Goal: Task Accomplishment & Management: Manage account settings

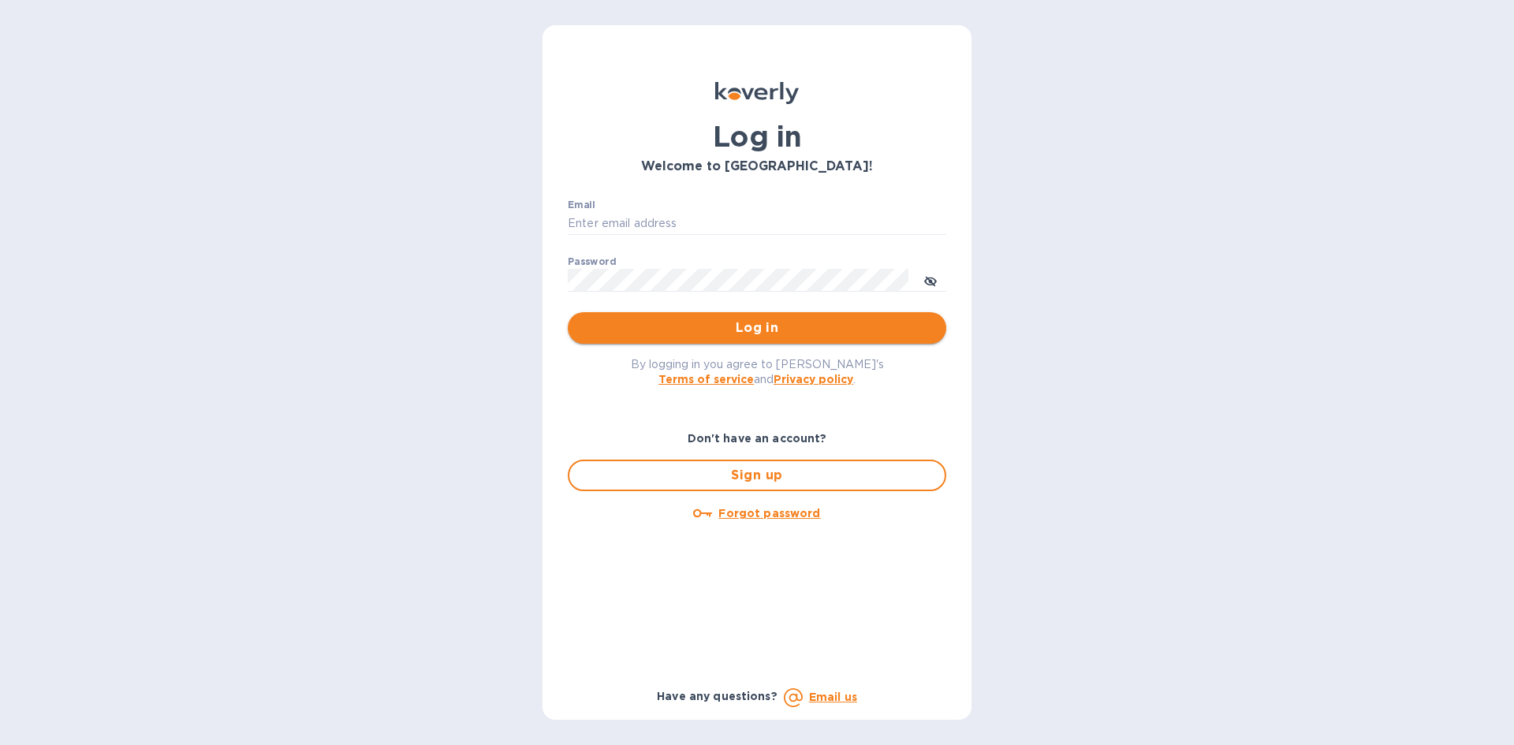
type input "[EMAIL_ADDRESS][DOMAIN_NAME]"
click at [723, 323] on span "Log in" at bounding box center [756, 327] width 353 height 19
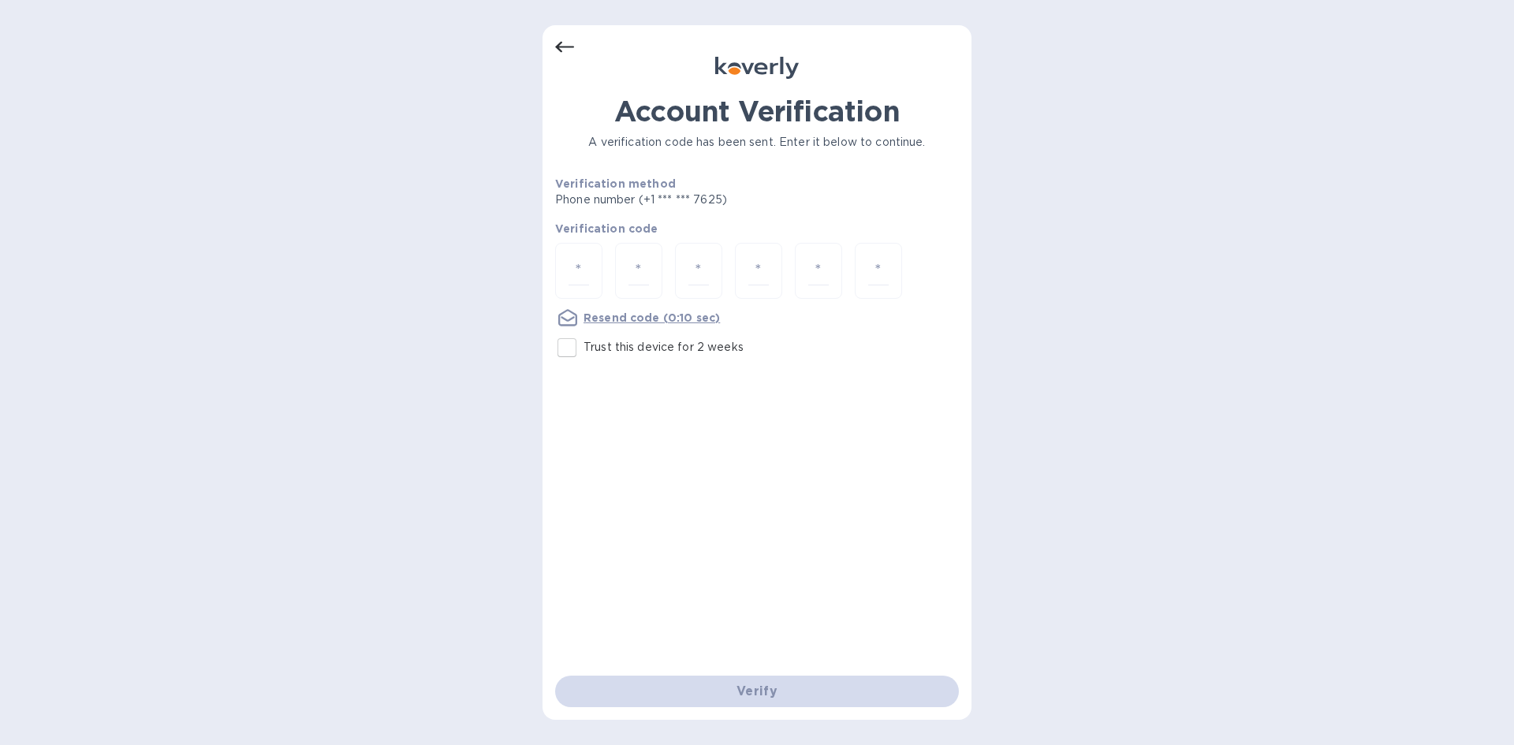
click at [555, 356] on input "Trust this device for 2 weeks" at bounding box center [566, 347] width 33 height 33
checkbox input "true"
click at [579, 258] on input "number" at bounding box center [578, 270] width 20 height 29
click at [590, 320] on u "Resend code" at bounding box center [621, 317] width 76 height 13
click at [579, 278] on input "number" at bounding box center [578, 270] width 20 height 29
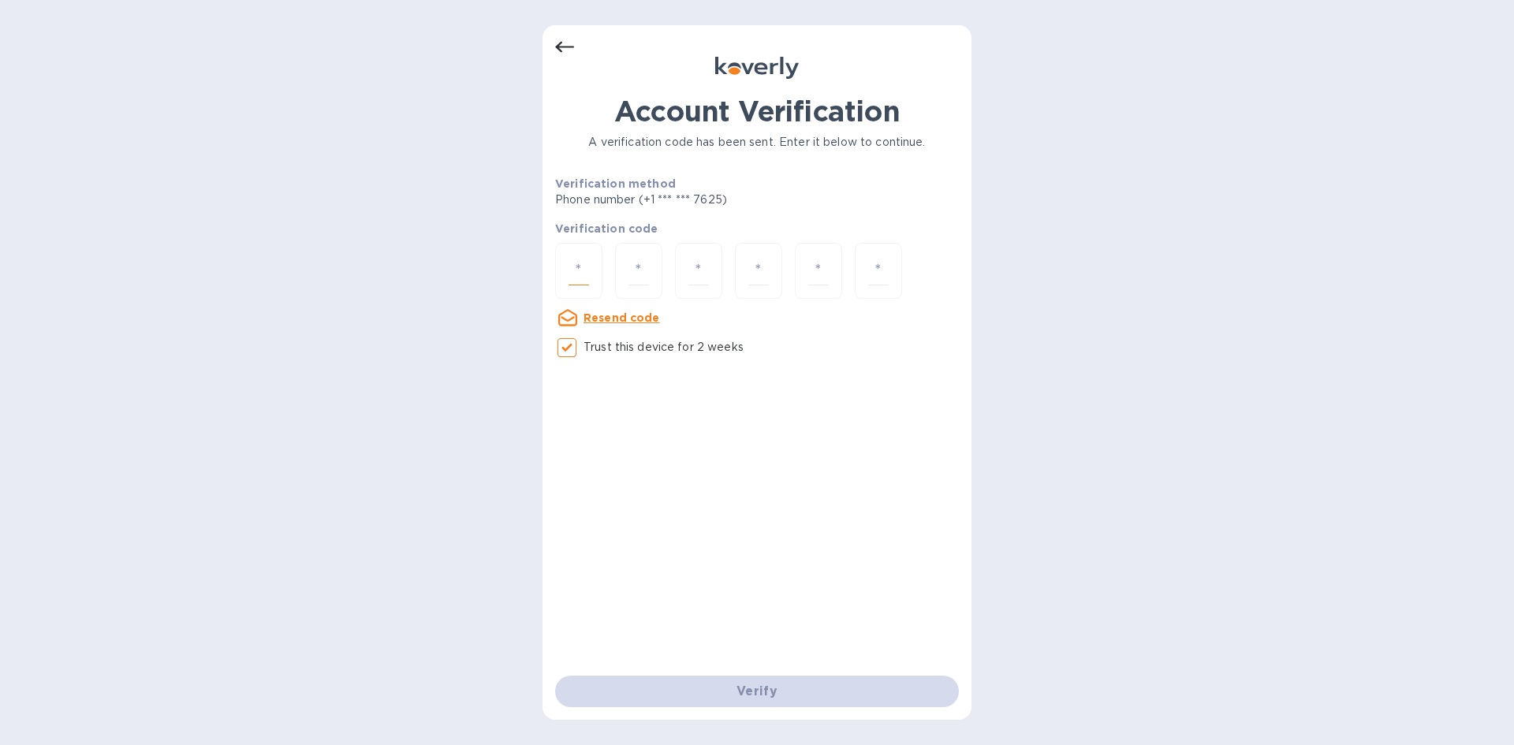
type input "1"
type input "3"
type input "2"
type input "0"
type input "1"
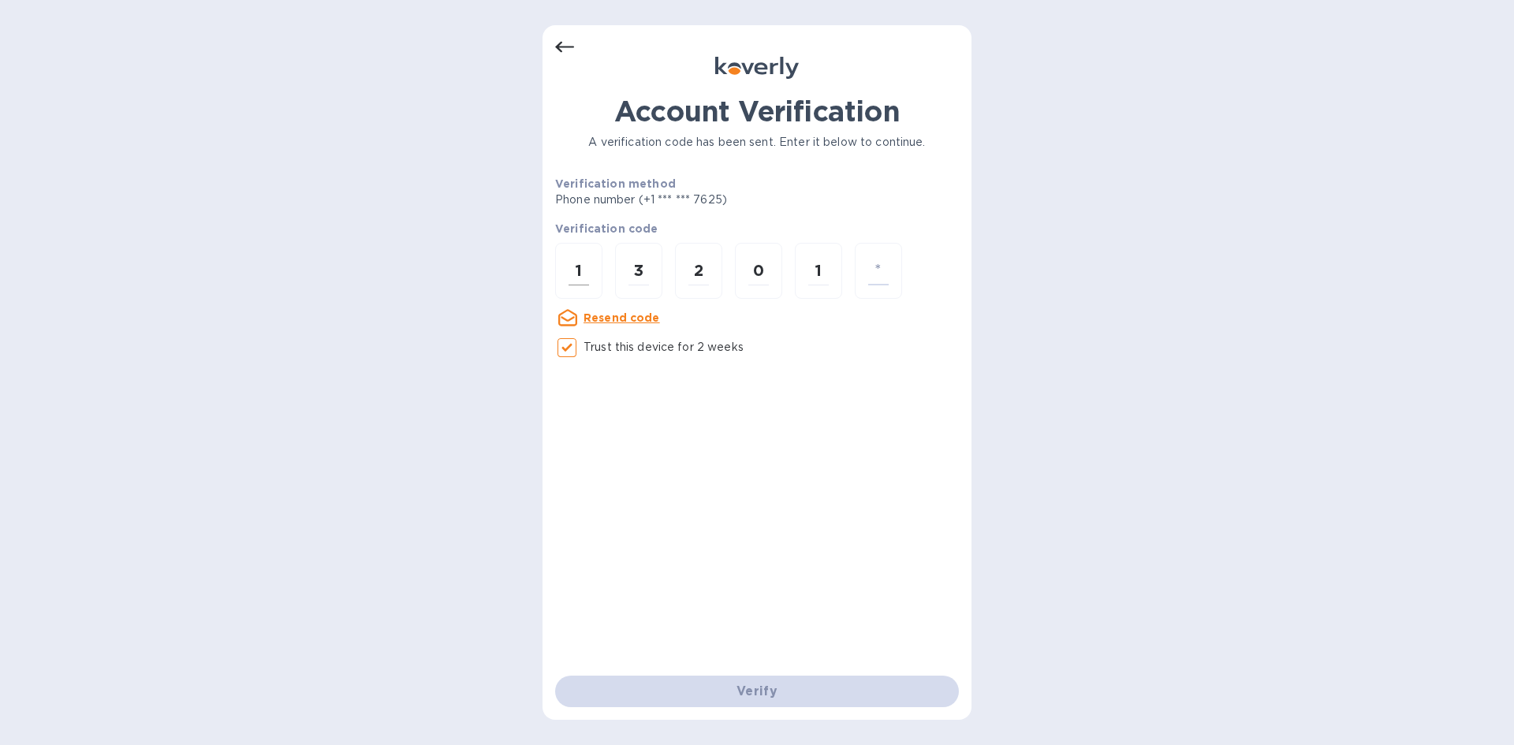
type input "8"
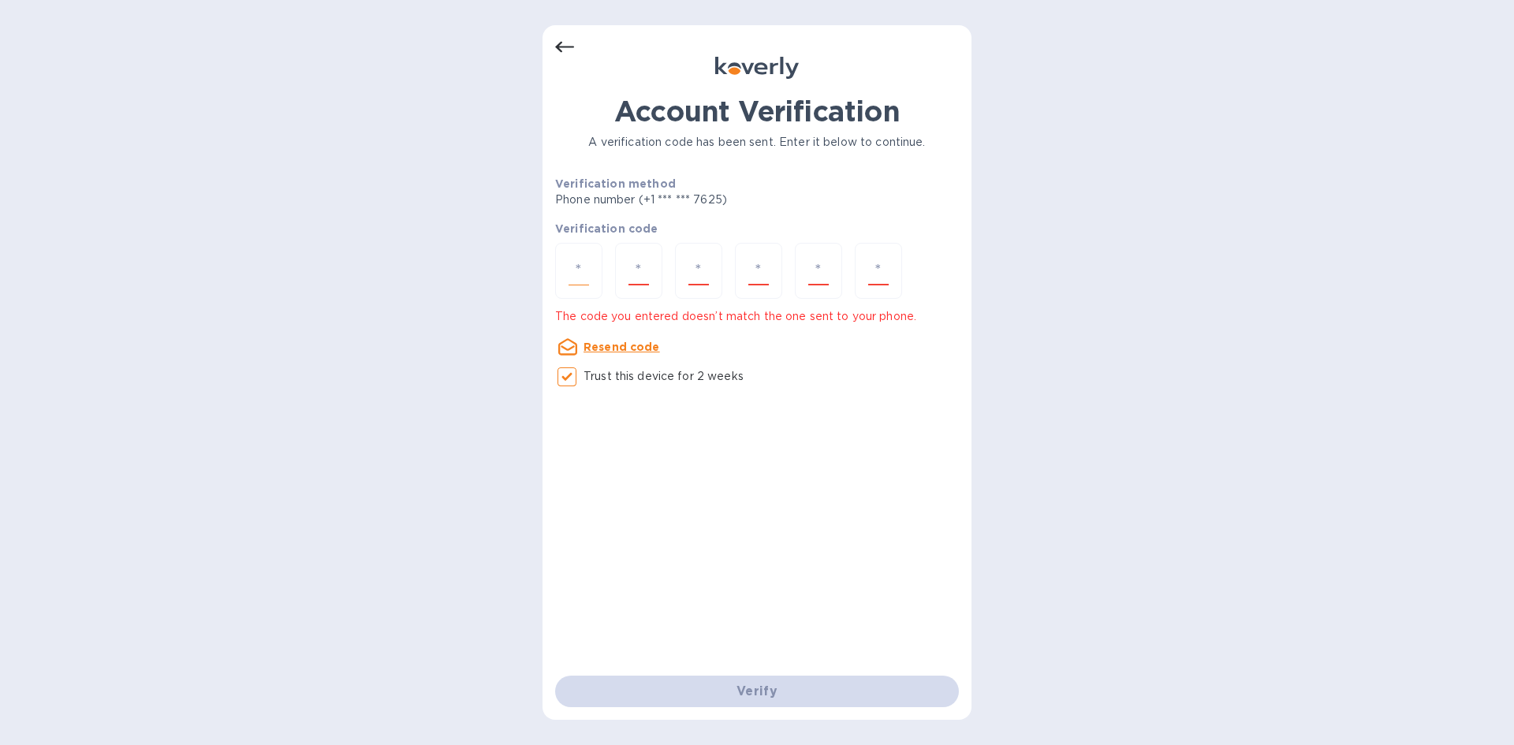
click at [579, 278] on input "number" at bounding box center [578, 270] width 20 height 29
type input "8"
type input "2"
type input "0"
type input "1"
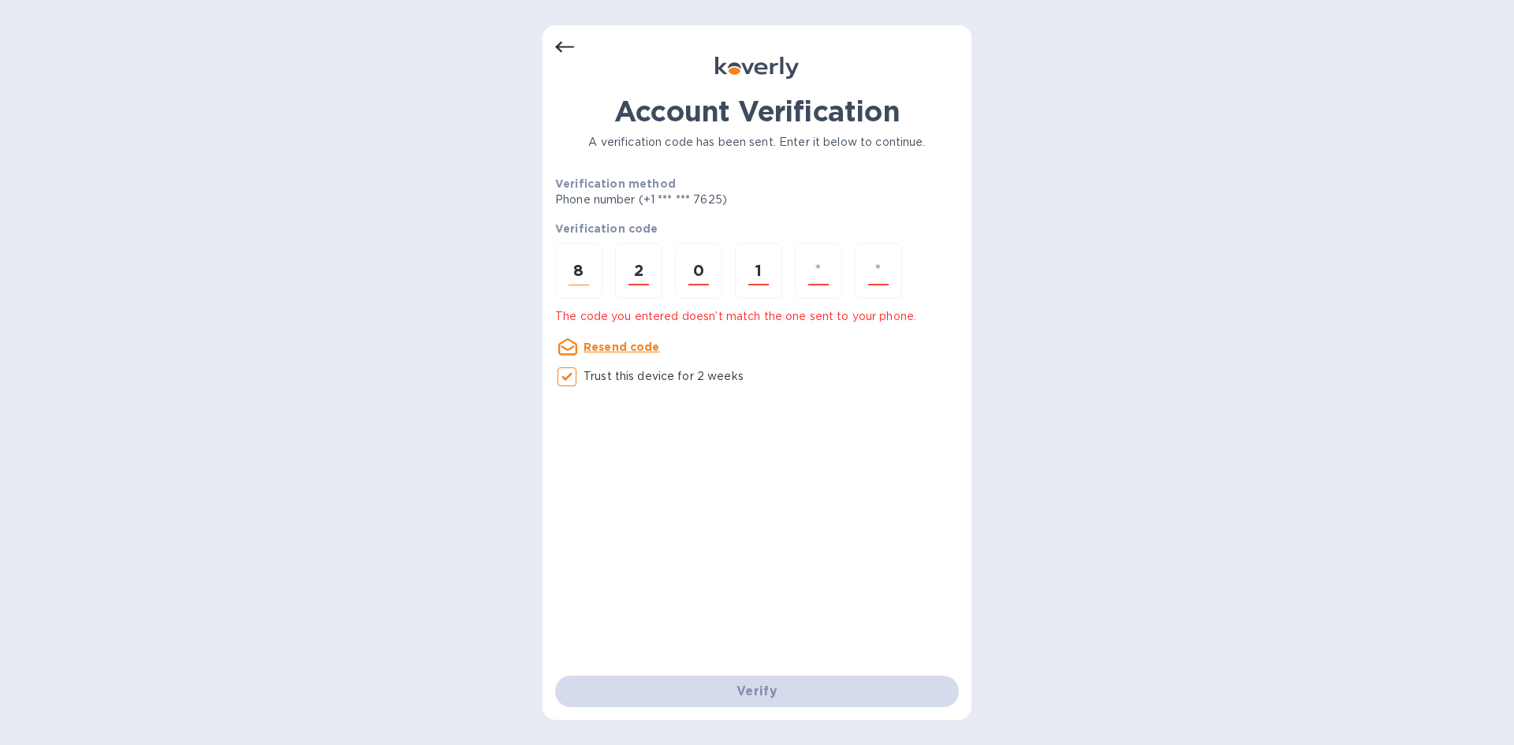
type input "3"
type input "5"
click at [579, 278] on input "number" at bounding box center [578, 270] width 20 height 29
type input "8"
type input "2"
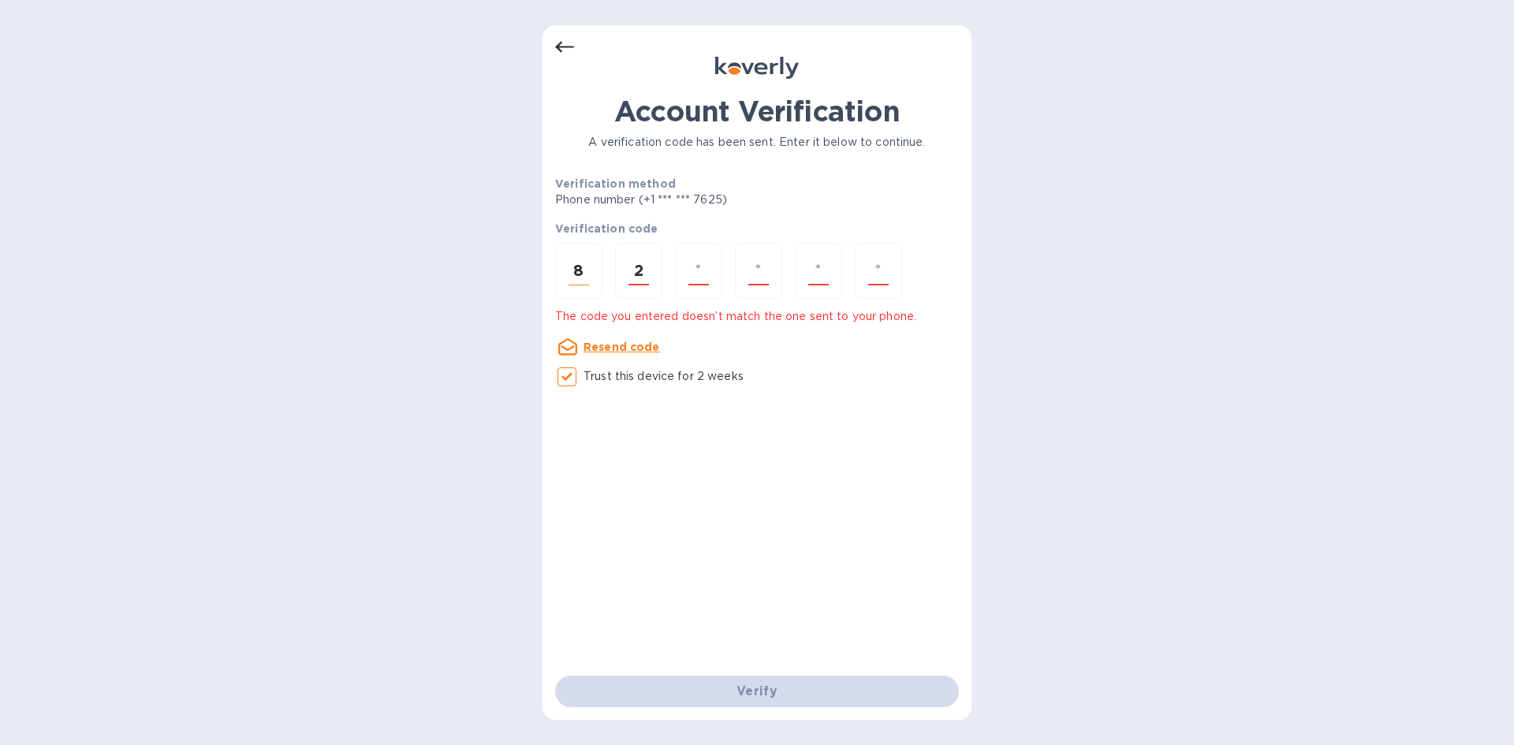
type input "0"
type input "1"
type input "3"
type input "4"
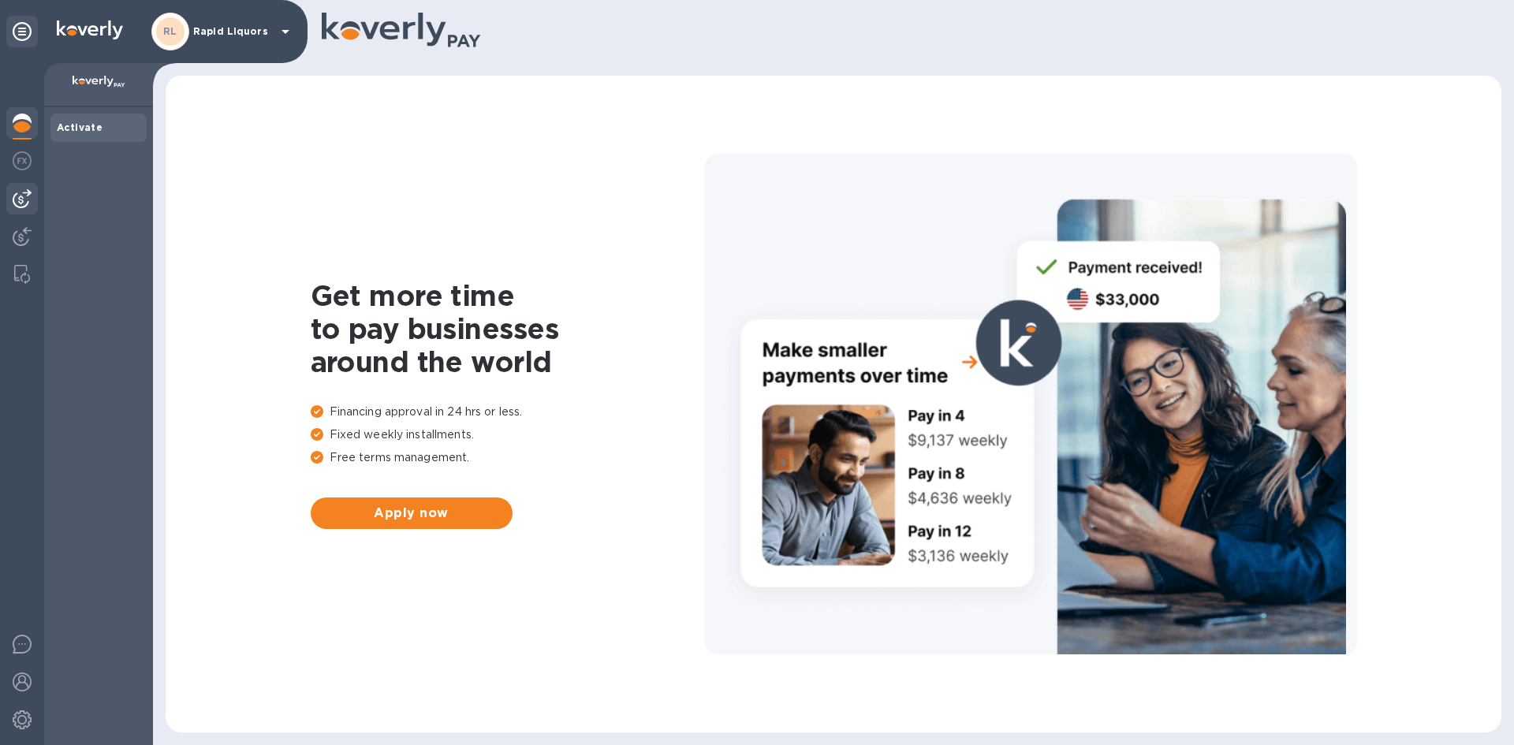
click at [10, 198] on div at bounding box center [22, 199] width 32 height 32
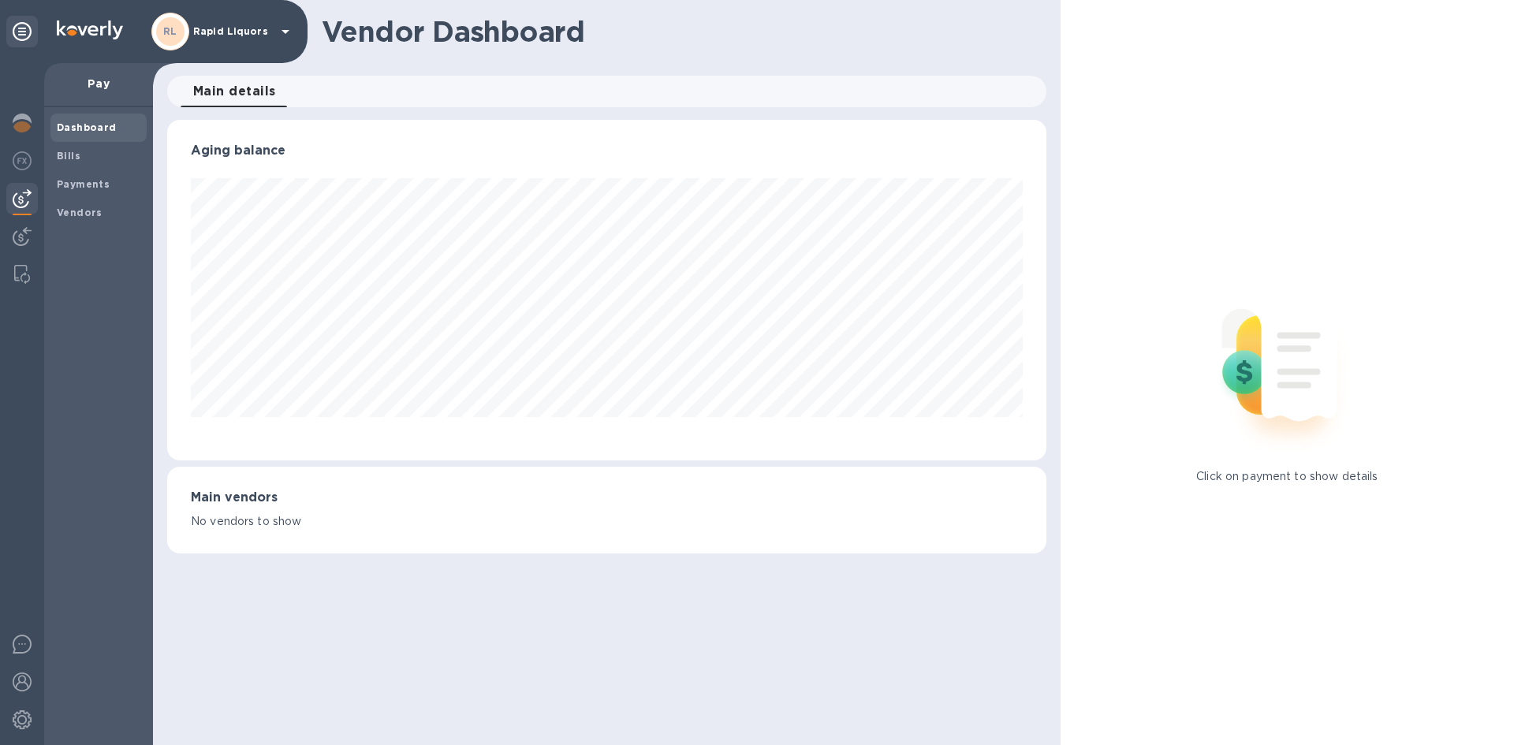
scroll to position [341, 878]
click at [76, 158] on b "Bills" at bounding box center [69, 156] width 24 height 12
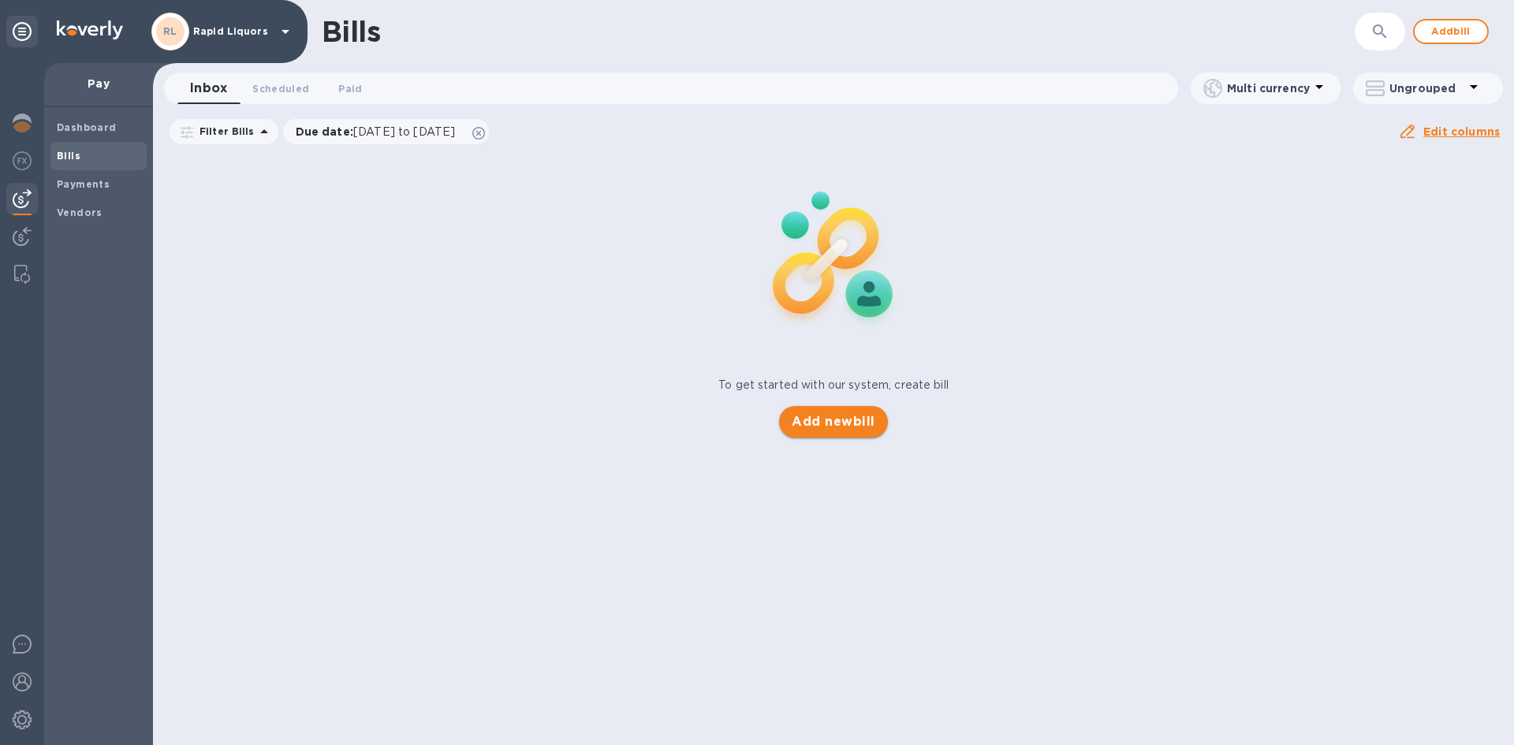
click at [850, 424] on span "Add new bill" at bounding box center [832, 421] width 83 height 19
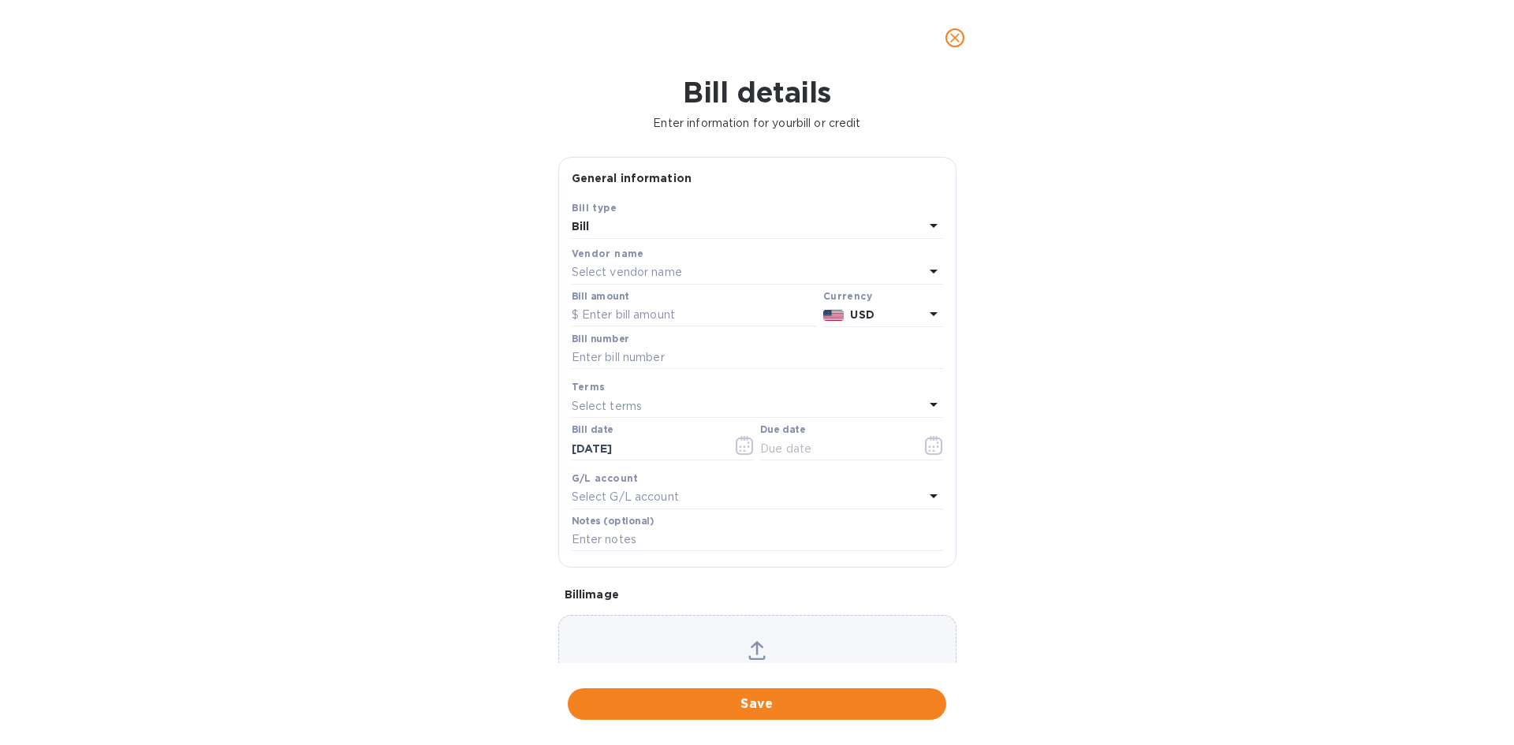
click at [616, 280] on p "Select vendor name" at bounding box center [627, 272] width 110 height 17
click at [628, 361] on p "[PERSON_NAME] & Sons" at bounding box center [750, 362] width 333 height 17
click at [618, 313] on input "text" at bounding box center [694, 316] width 245 height 24
type input "4,518.57"
click at [661, 359] on input "text" at bounding box center [757, 358] width 371 height 24
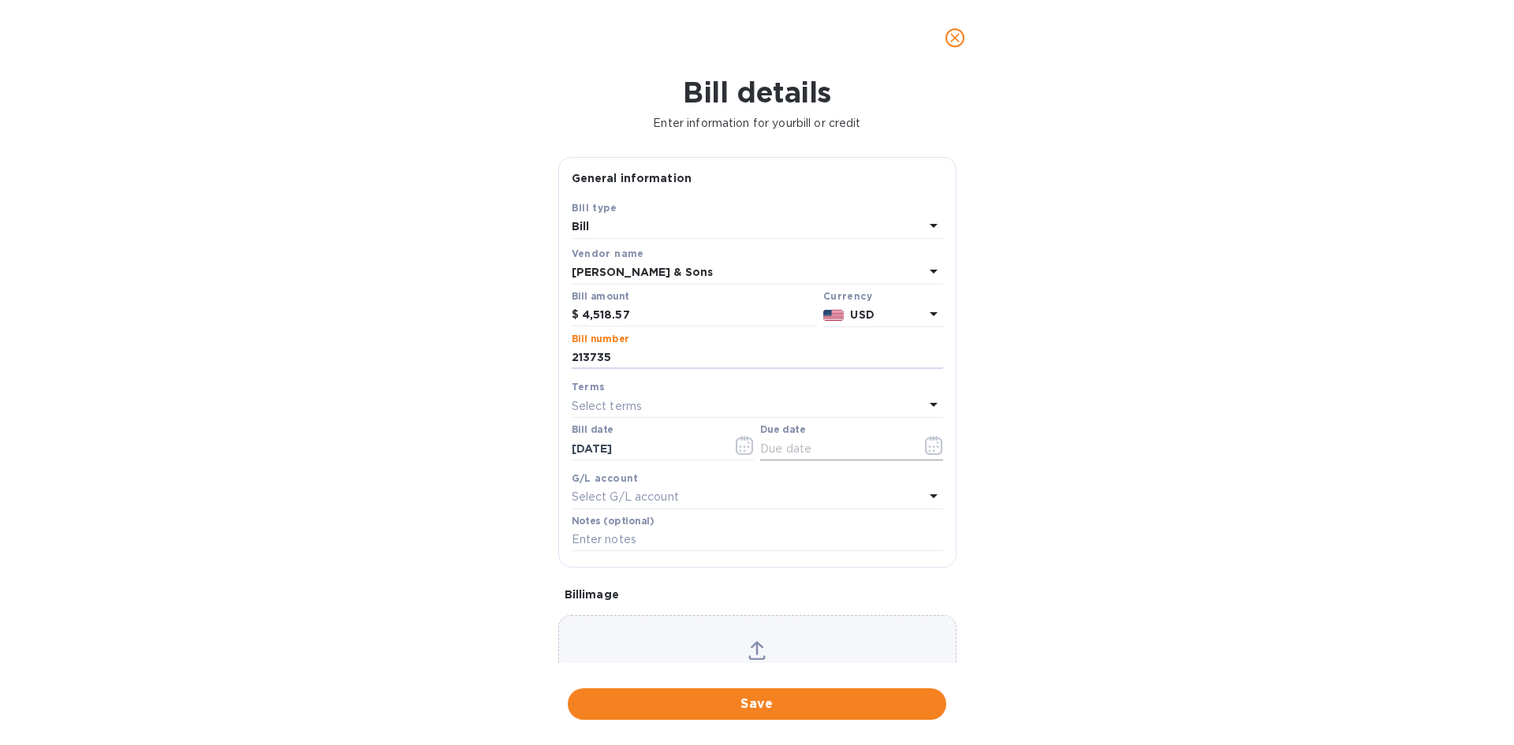
type input "213735"
click at [925, 449] on icon "button" at bounding box center [934, 445] width 18 height 19
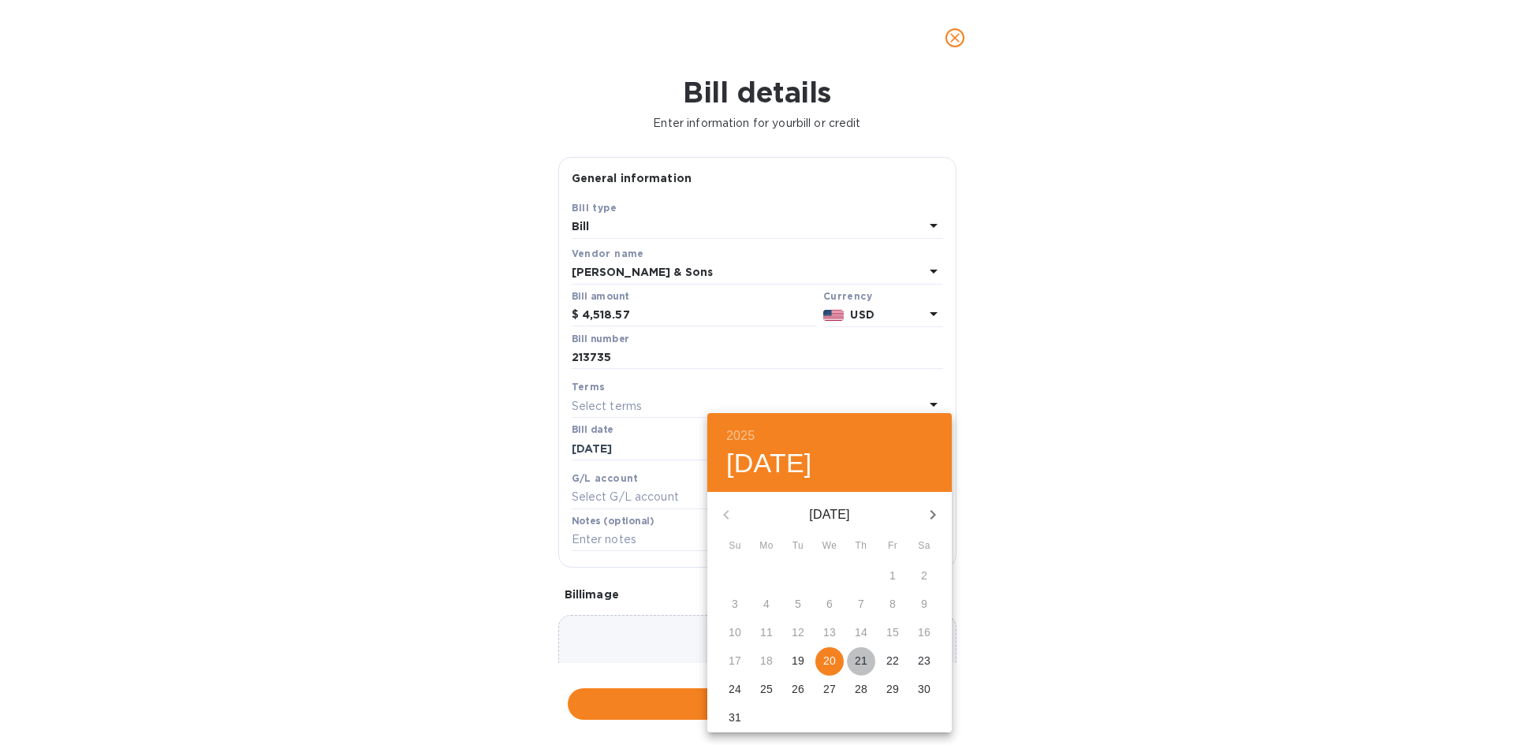
click at [861, 656] on p "21" at bounding box center [861, 661] width 13 height 16
type input "08/21/2025"
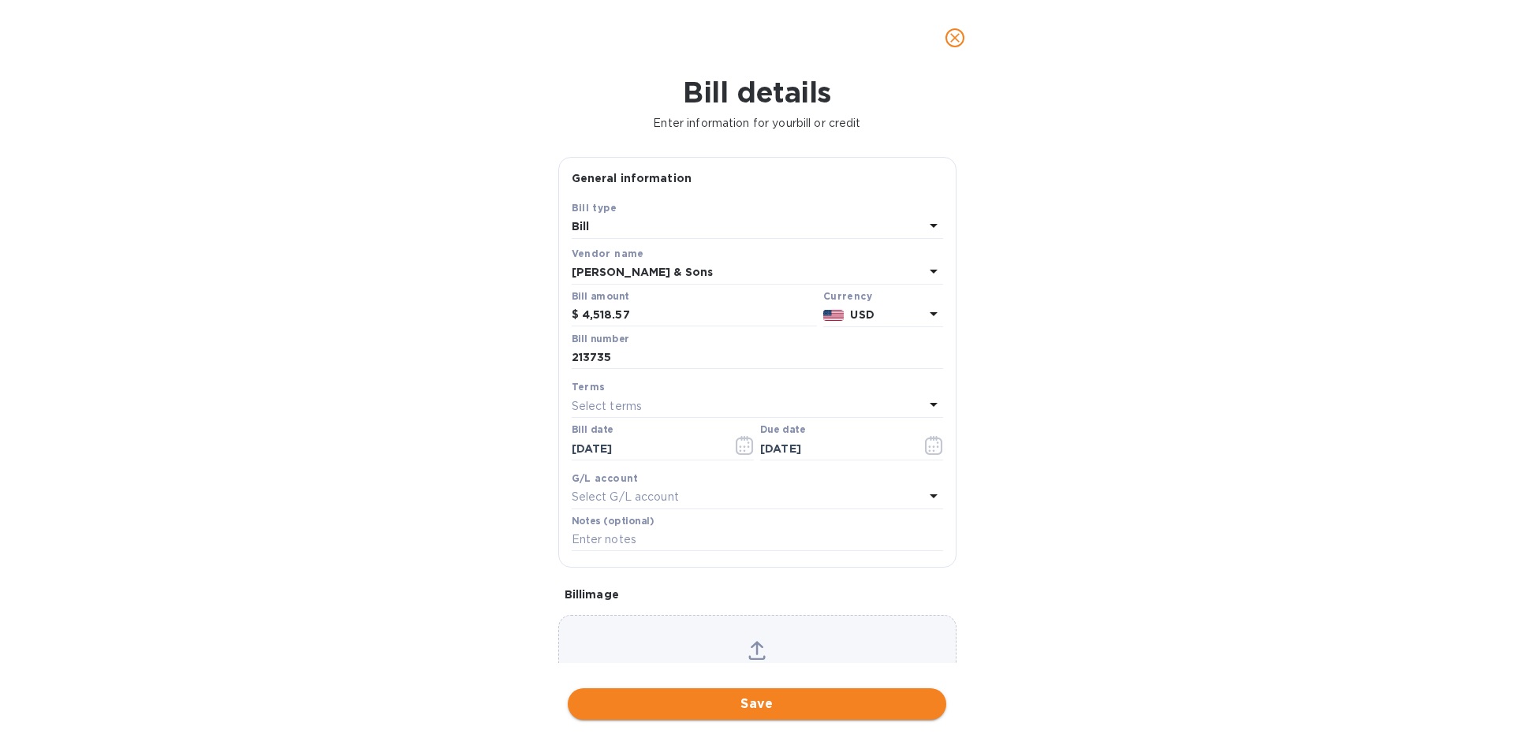
click at [808, 698] on span "Save" at bounding box center [756, 704] width 353 height 19
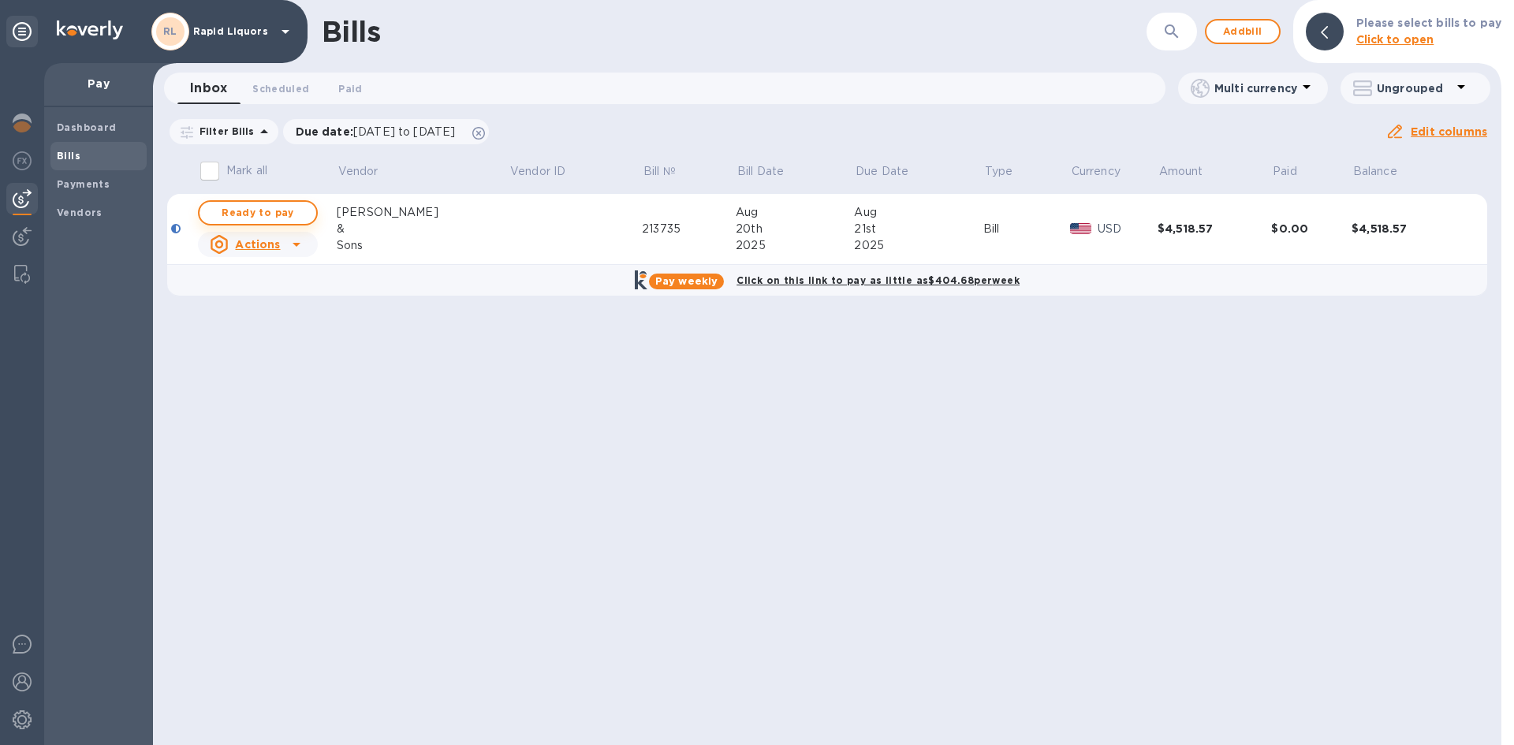
click at [236, 207] on span "Ready to pay" at bounding box center [257, 212] width 91 height 19
checkbox input "true"
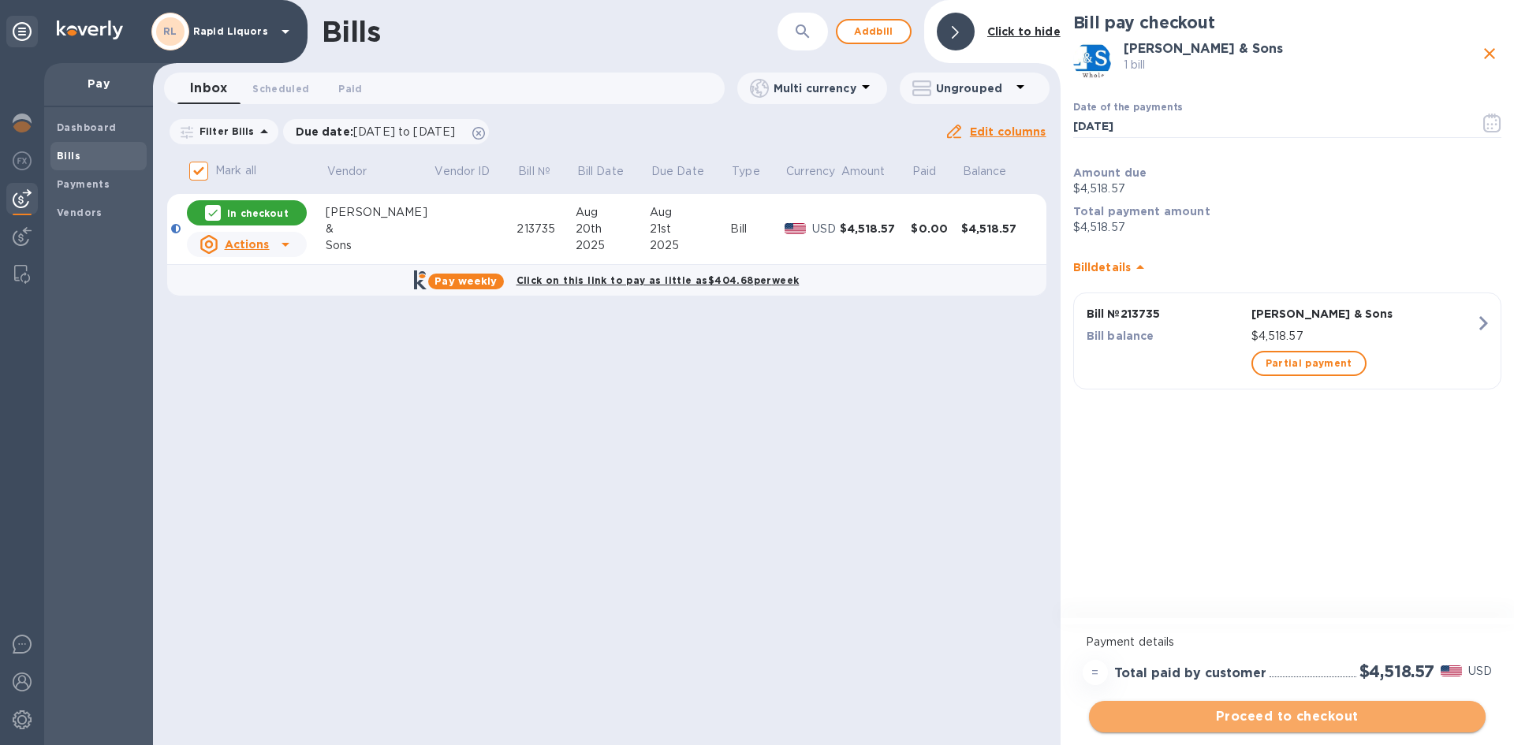
click at [1283, 721] on span "Proceed to checkout" at bounding box center [1286, 716] width 371 height 19
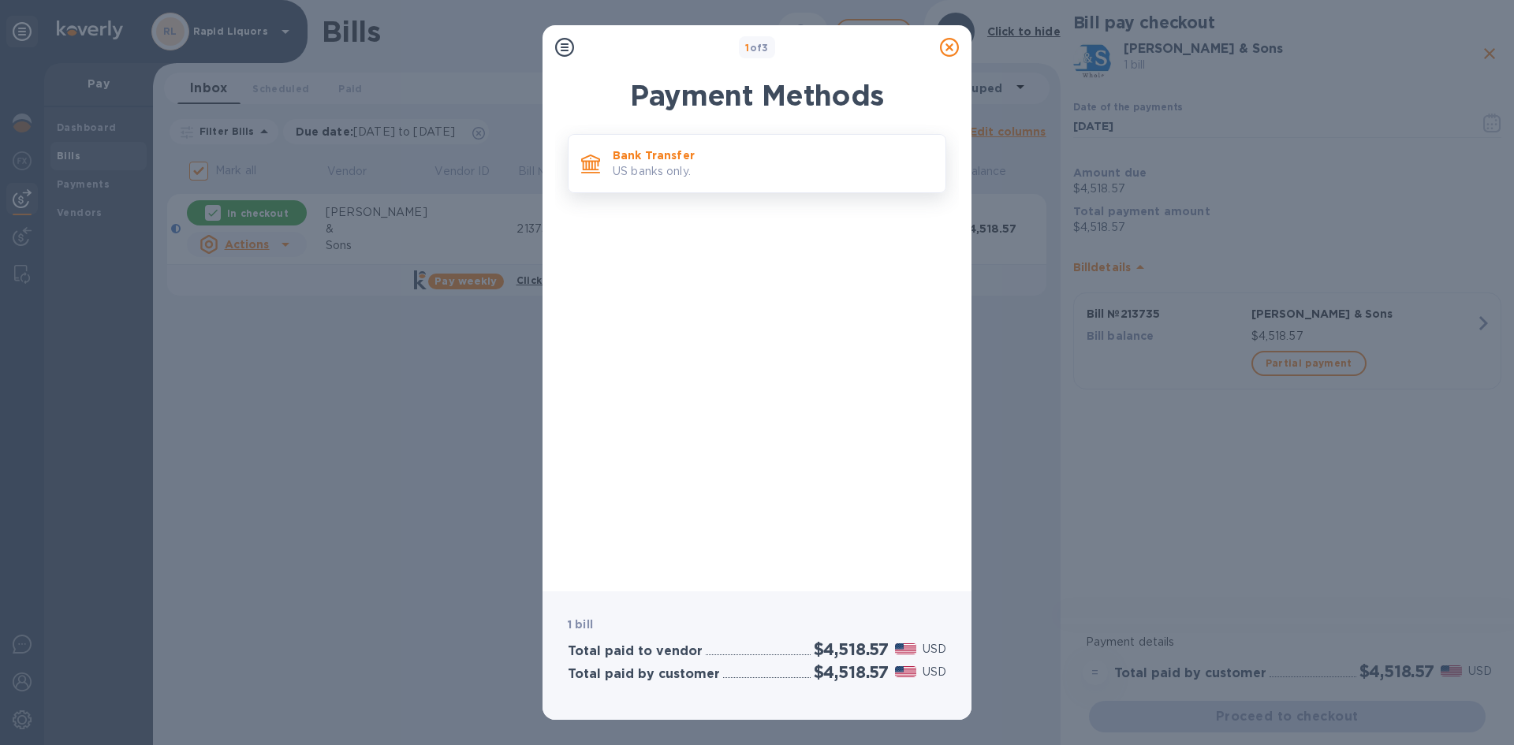
click at [725, 170] on p "US banks only." at bounding box center [773, 171] width 320 height 17
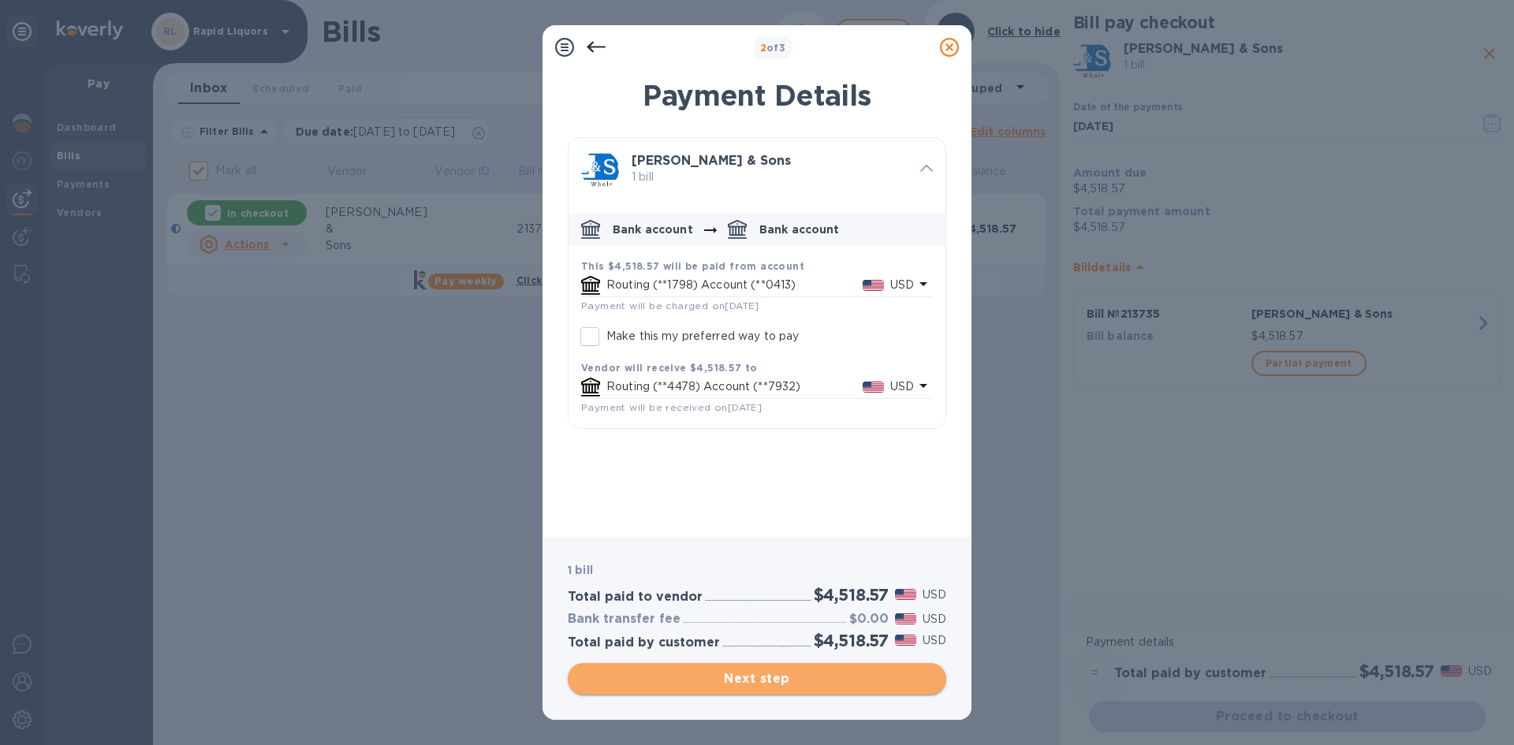
click at [778, 672] on span "Next step" at bounding box center [756, 678] width 353 height 19
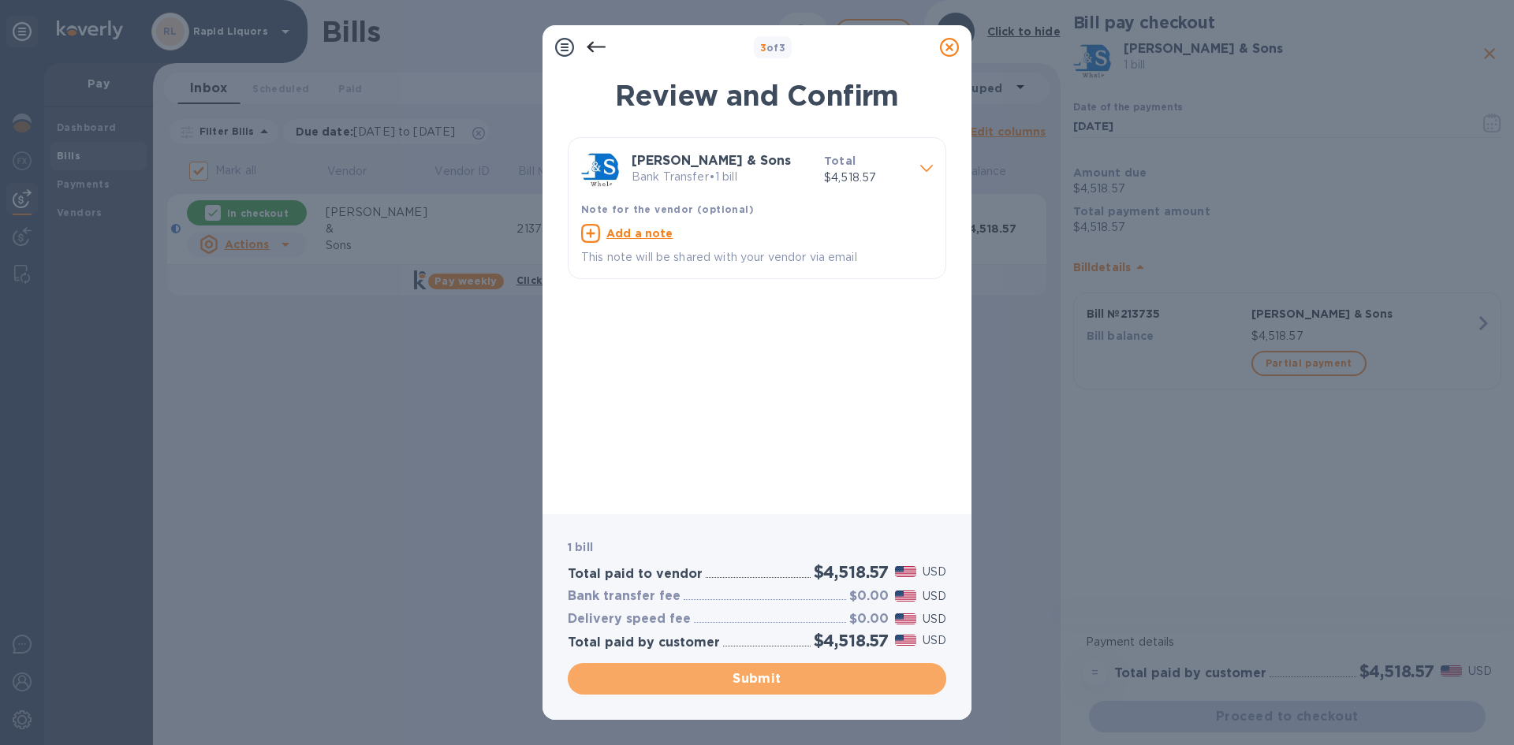
click at [777, 676] on span "Submit" at bounding box center [756, 678] width 353 height 19
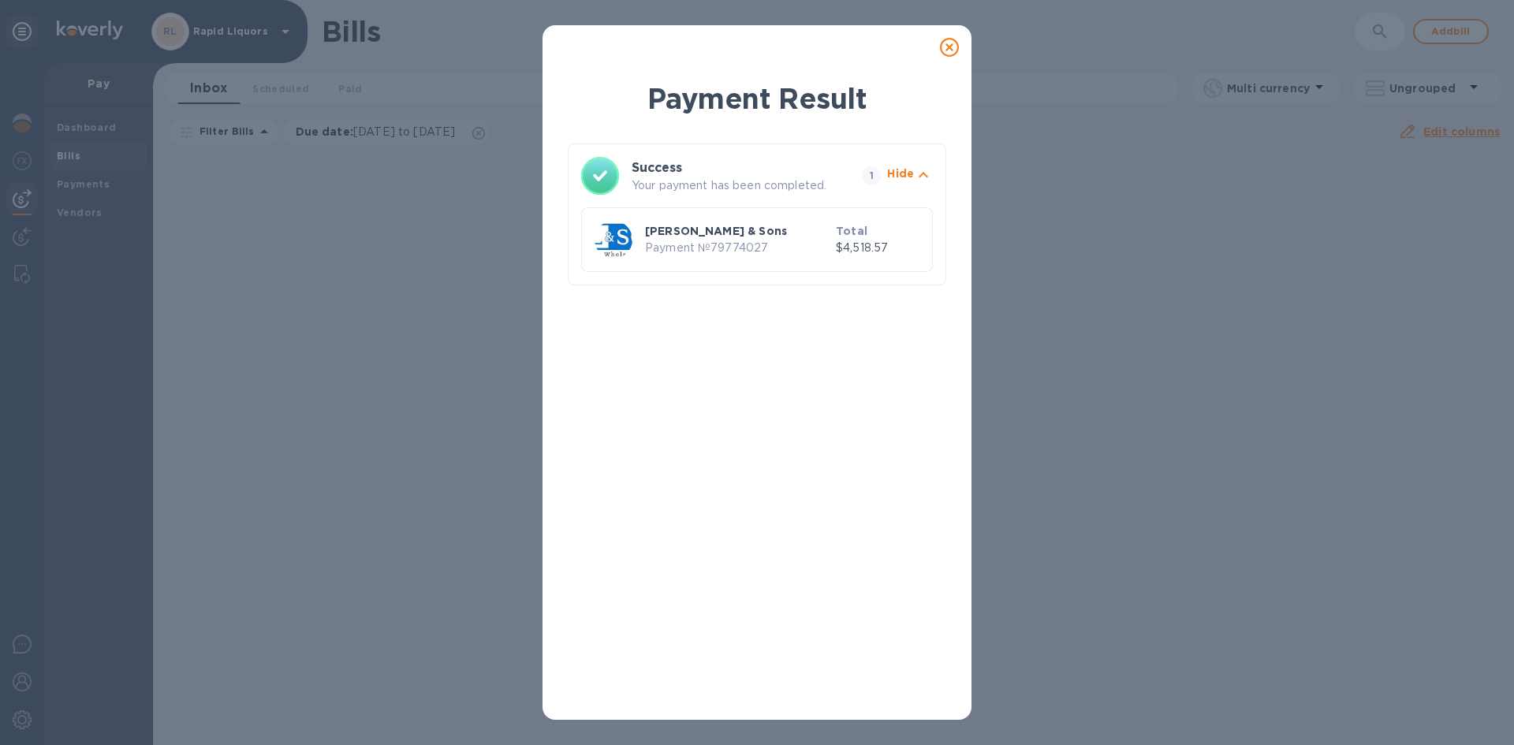
click at [958, 48] on icon at bounding box center [949, 47] width 19 height 19
